Goal: Obtain resource: Download file/media

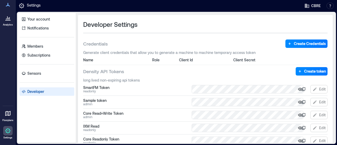
click at [307, 23] on div "Developer Settings" at bounding box center [205, 24] width 245 height 8
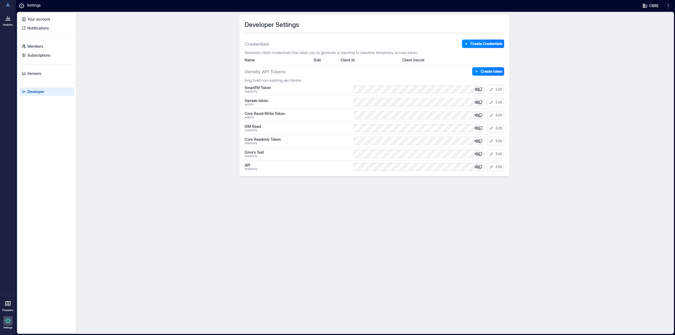
click at [9, 23] on div at bounding box center [7, 17] width 9 height 9
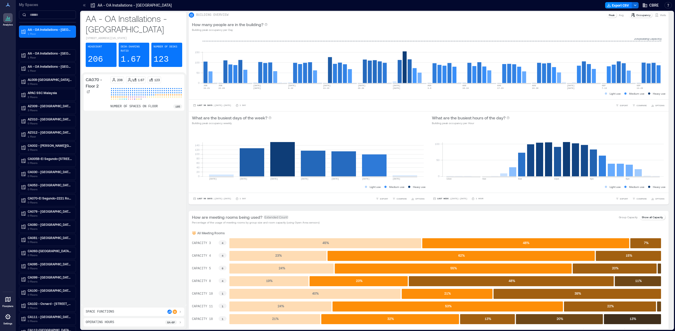
click at [151, 145] on div "CA070 - Floor 2 206 / 1.67 123 number of spaces on floor 185" at bounding box center [134, 188] width 101 height 229
click at [145, 145] on div "CA070 - Floor 2 206 / 1.67 123 number of spaces on floor 185" at bounding box center [134, 188] width 101 height 229
click at [40, 15] on input at bounding box center [47, 15] width 57 height 8
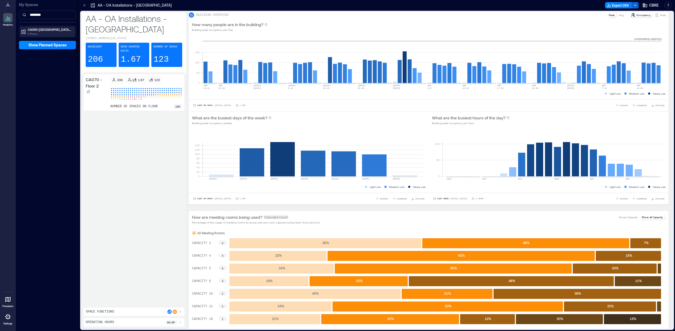
type input "********"
click at [50, 31] on p "CA093-[GEOGRAPHIC_DATA]-[STREET_ADDRESS]..." at bounding box center [50, 29] width 44 height 4
click at [38, 38] on p "Building Analytics" at bounding box center [40, 40] width 26 height 4
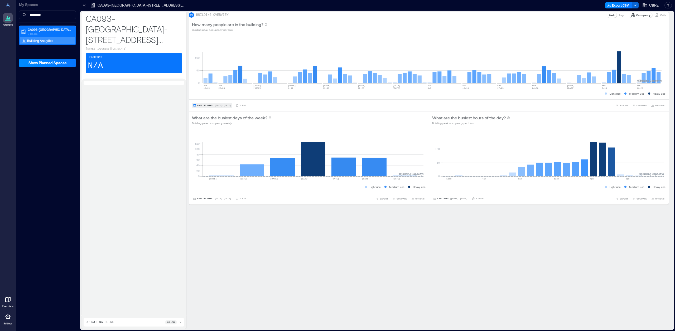
click at [205, 105] on span "Last 90 Days" at bounding box center [204, 105] width 15 height 0
click at [316, 74] on rect at bounding box center [431, 60] width 459 height 45
click at [337, 145] on span "Last Week" at bounding box center [442, 199] width 11 height 0
click at [337, 145] on button "Custom" at bounding box center [440, 192] width 13 height 6
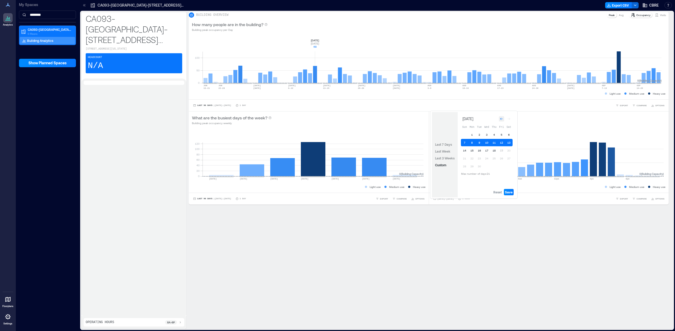
click at [337, 118] on icon "Go to previous month" at bounding box center [501, 118] width 3 height 3
click at [337, 118] on icon "Go to previous month" at bounding box center [501, 117] width 3 height 3
click at [337, 118] on icon "Go to previous month" at bounding box center [501, 118] width 3 height 3
click at [337, 145] on span "Reset" at bounding box center [497, 192] width 8 height 4
click at [337, 121] on div "Go to next month" at bounding box center [508, 118] width 5 height 5
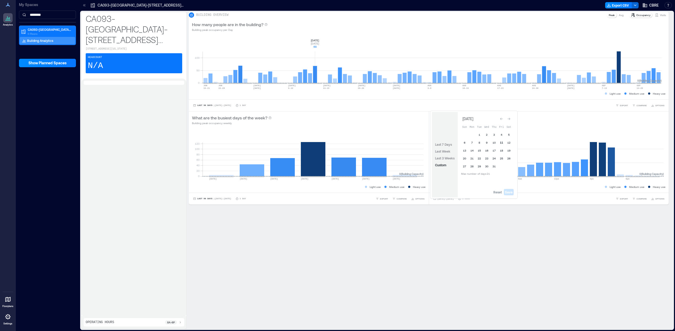
click at [337, 141] on button "11" at bounding box center [501, 142] width 7 height 7
click at [337, 145] on span "Save" at bounding box center [509, 192] width 8 height 4
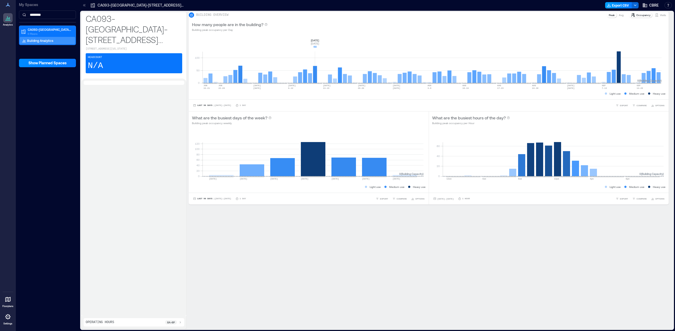
click at [337, 6] on icon "button" at bounding box center [609, 5] width 4 height 4
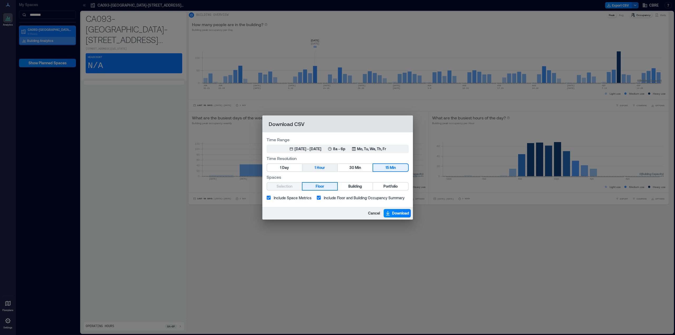
click at [326, 145] on button "1 Hour" at bounding box center [319, 167] width 35 height 7
click at [337, 145] on span "Building" at bounding box center [355, 186] width 14 height 7
click at [337, 145] on span "Download" at bounding box center [400, 213] width 17 height 5
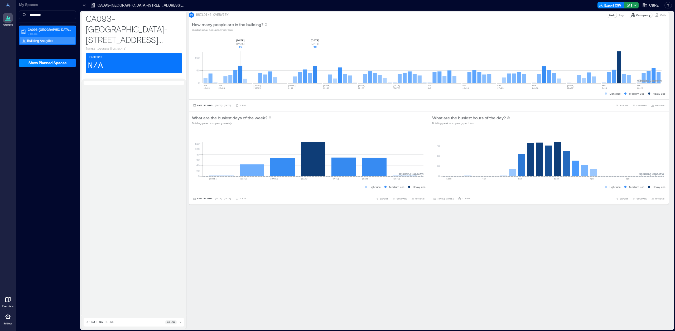
click at [239, 77] on rect at bounding box center [431, 60] width 459 height 45
click at [337, 76] on rect at bounding box center [431, 60] width 459 height 45
click at [337, 59] on rect at bounding box center [431, 60] width 459 height 45
drag, startPoint x: 617, startPoint y: 56, endPoint x: 604, endPoint y: 57, distance: 12.9
click at [337, 56] on rect at bounding box center [431, 60] width 459 height 45
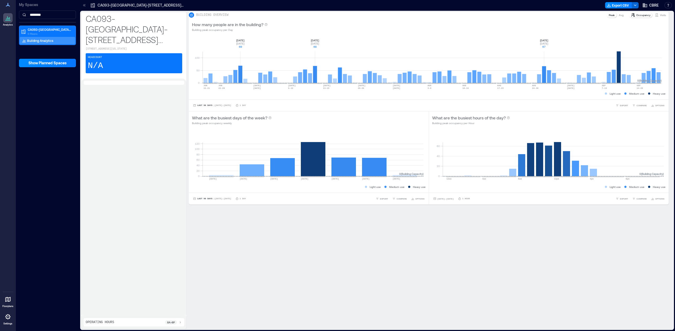
click at [337, 73] on rect at bounding box center [431, 60] width 459 height 45
click at [314, 72] on rect at bounding box center [431, 60] width 459 height 45
click at [242, 75] on rect at bounding box center [431, 60] width 459 height 45
click at [242, 72] on rect at bounding box center [431, 60] width 459 height 45
click at [337, 145] on span "[DATE] - [DATE]" at bounding box center [445, 199] width 16 height 2
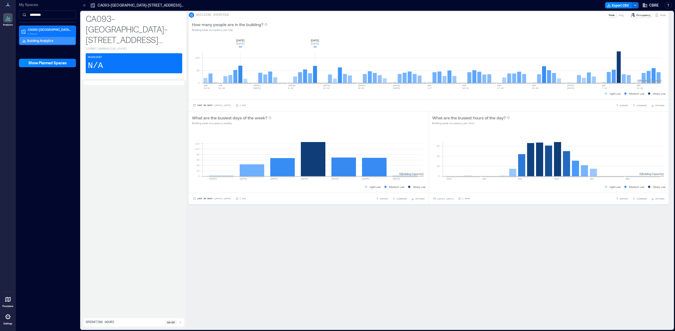
click at [313, 74] on rect at bounding box center [431, 60] width 459 height 45
click at [337, 72] on rect at bounding box center [431, 60] width 459 height 45
click at [337, 65] on rect at bounding box center [431, 60] width 459 height 45
click at [337, 145] on span "[DATE] - [DATE]" at bounding box center [445, 199] width 16 height 2
click at [337, 119] on icon "Go to previous month" at bounding box center [501, 118] width 3 height 3
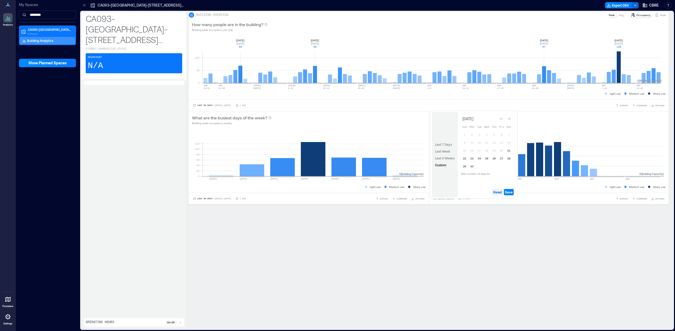
click at [337, 145] on span "Reset" at bounding box center [497, 192] width 8 height 4
click at [337, 145] on button "26" at bounding box center [493, 158] width 7 height 7
click at [337, 145] on span "Save" at bounding box center [509, 192] width 8 height 4
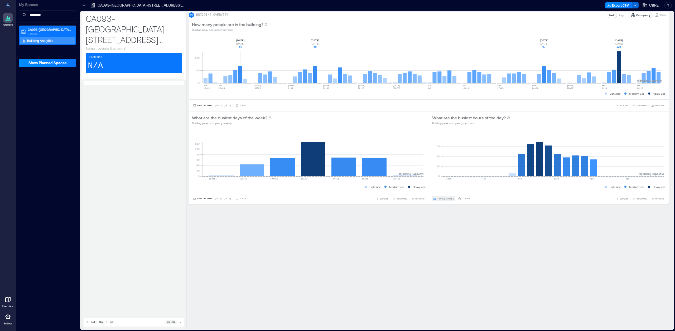
click at [337, 145] on button "[DATE] - [DATE]" at bounding box center [443, 198] width 23 height 5
click at [337, 120] on icon "Go to next month" at bounding box center [508, 119] width 3 height 2
click at [337, 143] on button "11" at bounding box center [501, 142] width 7 height 7
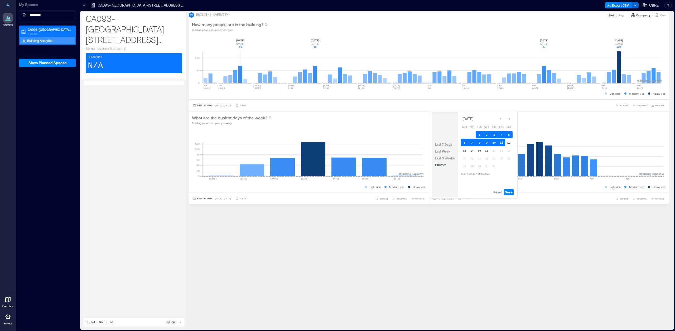
click at [337, 143] on button "11" at bounding box center [501, 142] width 7 height 7
click at [337, 145] on span "Save" at bounding box center [509, 192] width 8 height 4
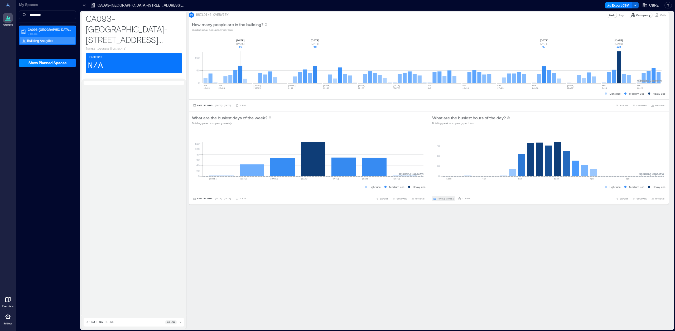
click at [337, 145] on span "[DATE] - [DATE]" at bounding box center [445, 199] width 16 height 2
click at [337, 117] on div "Go to next month" at bounding box center [508, 118] width 5 height 5
click at [337, 145] on span "Reset" at bounding box center [497, 192] width 8 height 4
click at [337, 145] on button "26" at bounding box center [479, 165] width 7 height 7
click at [337, 145] on span "Save" at bounding box center [509, 192] width 8 height 4
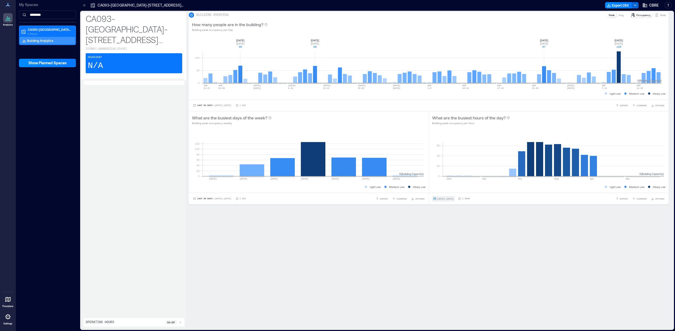
click at [337, 145] on span "[DATE] - [DATE]" at bounding box center [445, 199] width 16 height 2
click at [337, 117] on icon "Go to next month" at bounding box center [508, 117] width 3 height 3
click at [337, 141] on button "10" at bounding box center [486, 142] width 7 height 7
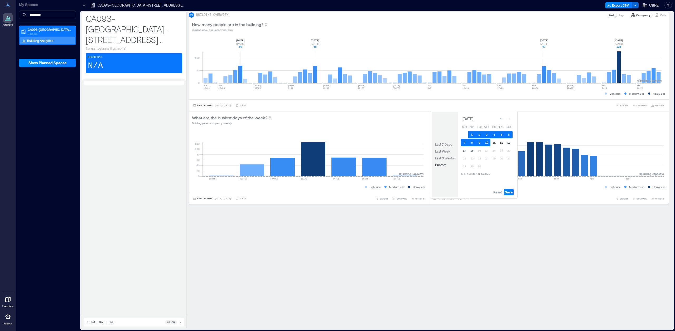
click at [337, 141] on button "10" at bounding box center [486, 142] width 7 height 7
click at [337, 145] on span "Save" at bounding box center [509, 192] width 8 height 4
